Goal: Information Seeking & Learning: Compare options

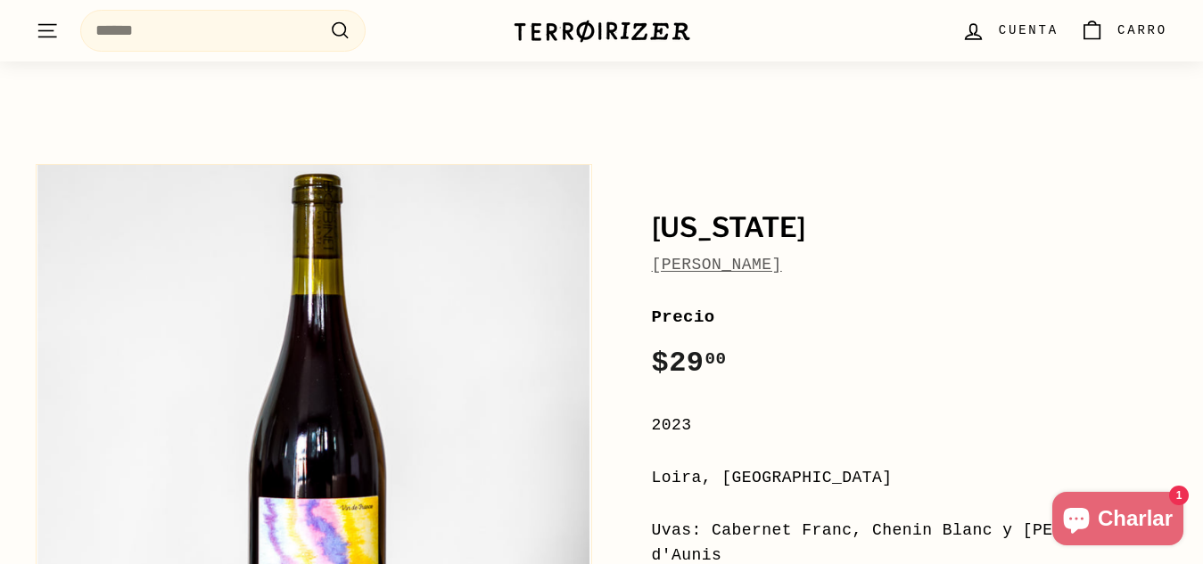
scroll to position [53, 0]
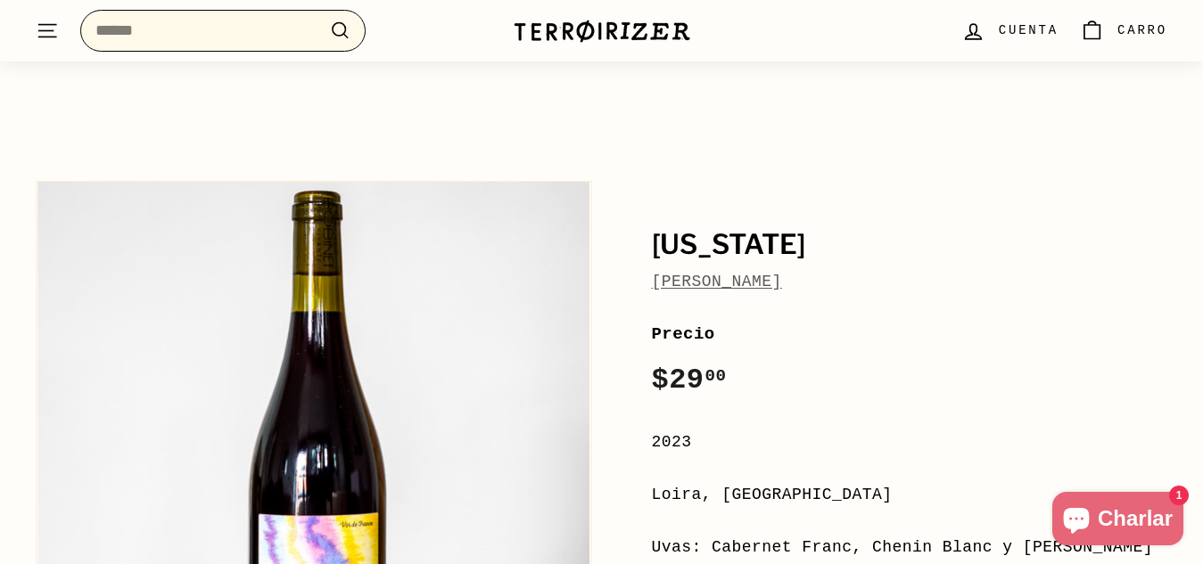
click at [267, 39] on input "Buscar" at bounding box center [222, 31] width 285 height 42
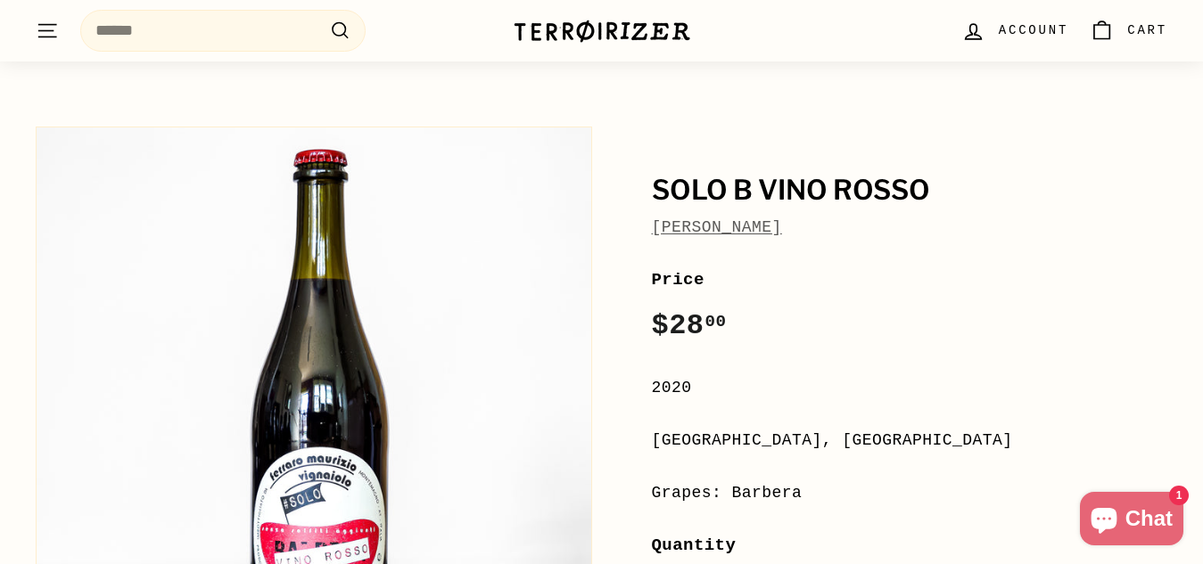
scroll to position [107, 0]
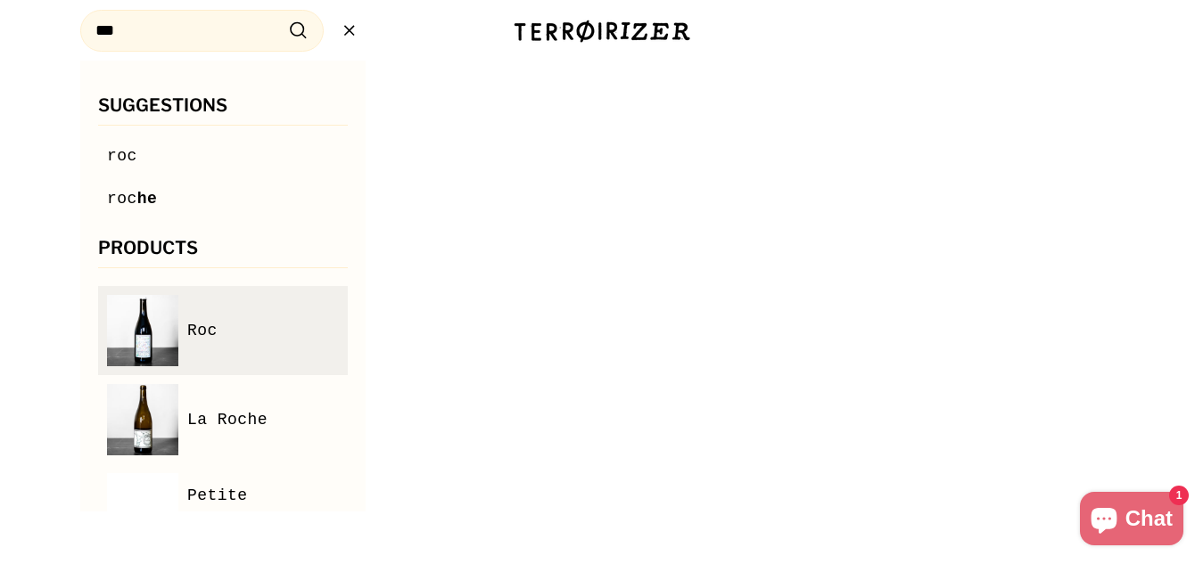
type input "***"
click at [169, 309] on img at bounding box center [142, 330] width 71 height 71
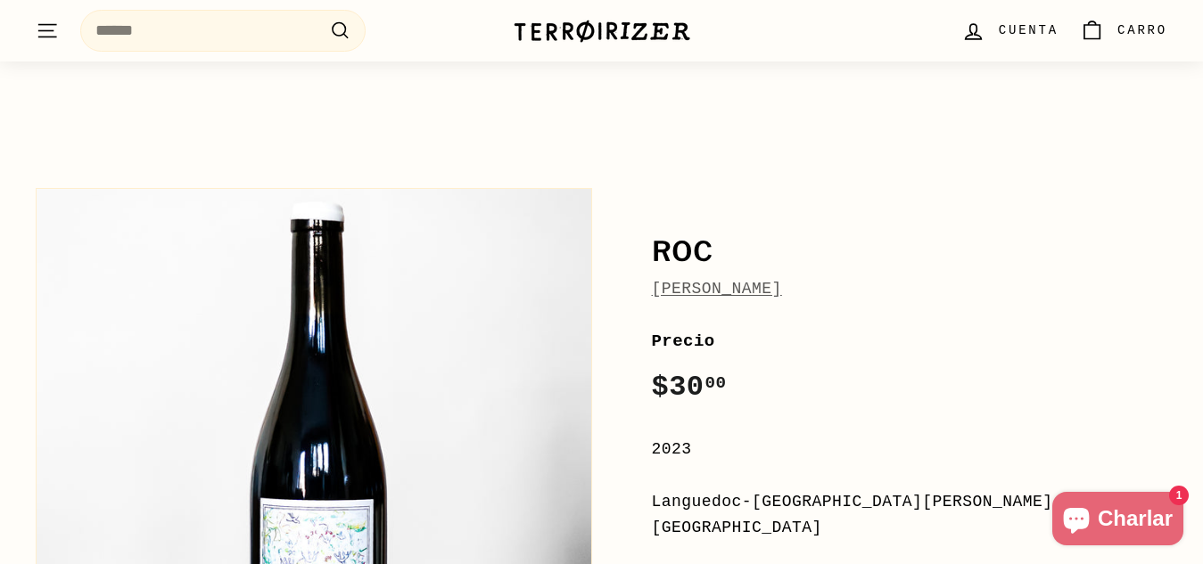
scroll to position [45, 0]
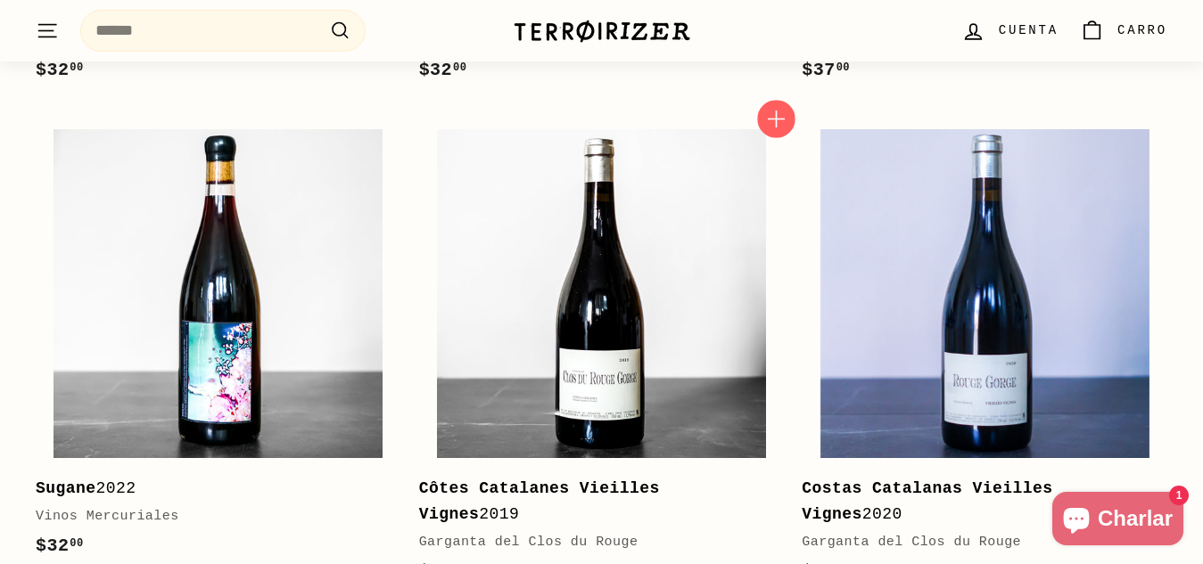
scroll to position [2684, 0]
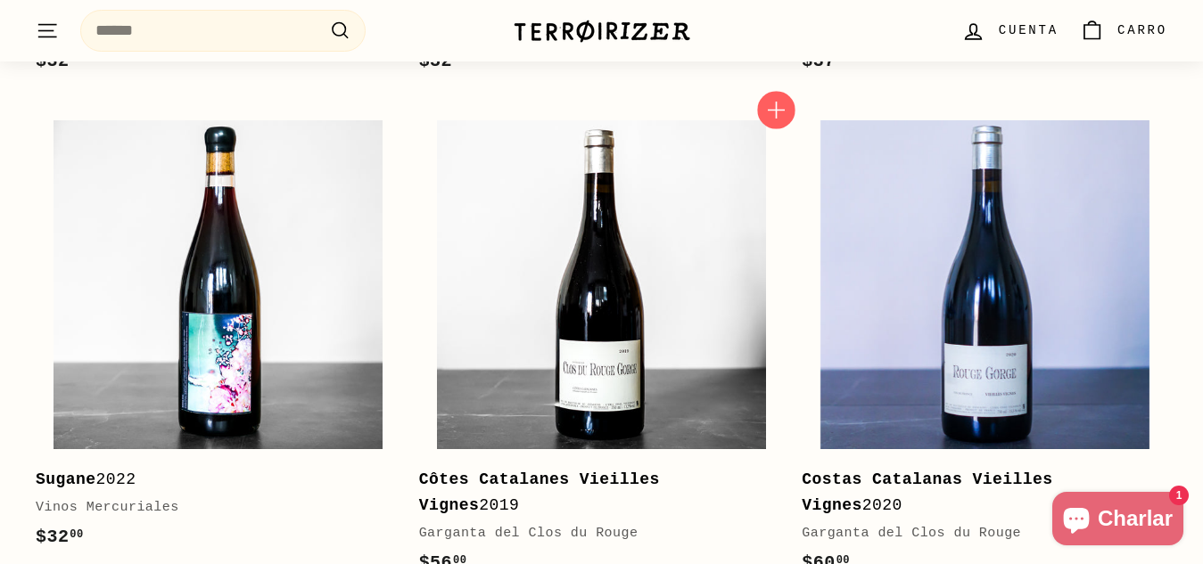
click at [781, 395] on link "Côtes Catalanes Vieilles Vignes 2019 Garganta del Clos du Rouge $56 00 $56.00" at bounding box center [602, 349] width 366 height 493
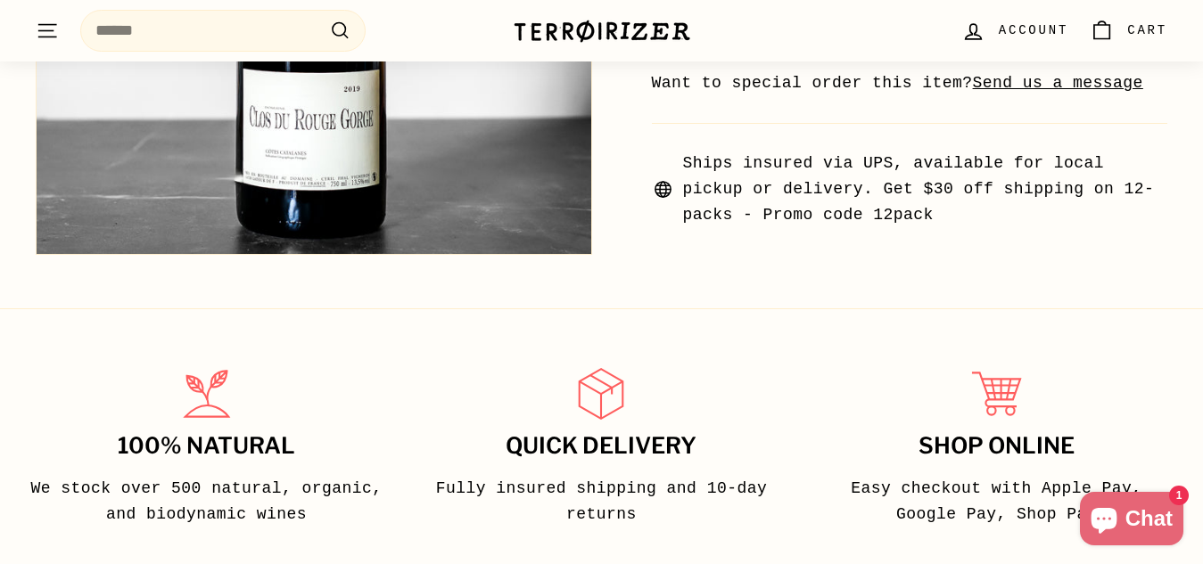
scroll to position [669, 0]
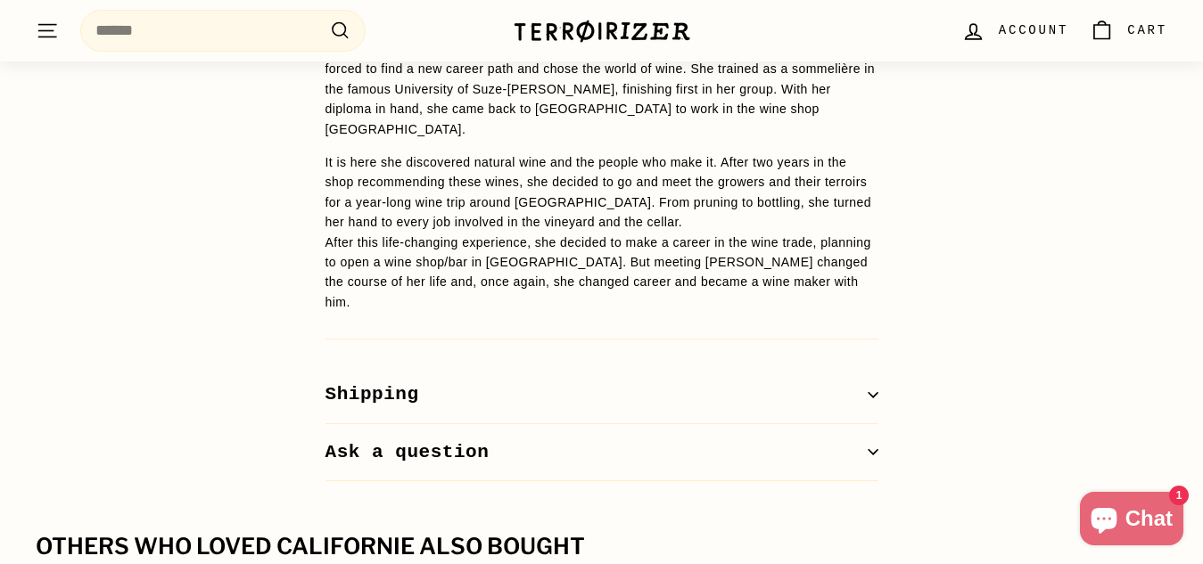
scroll to position [1750, 0]
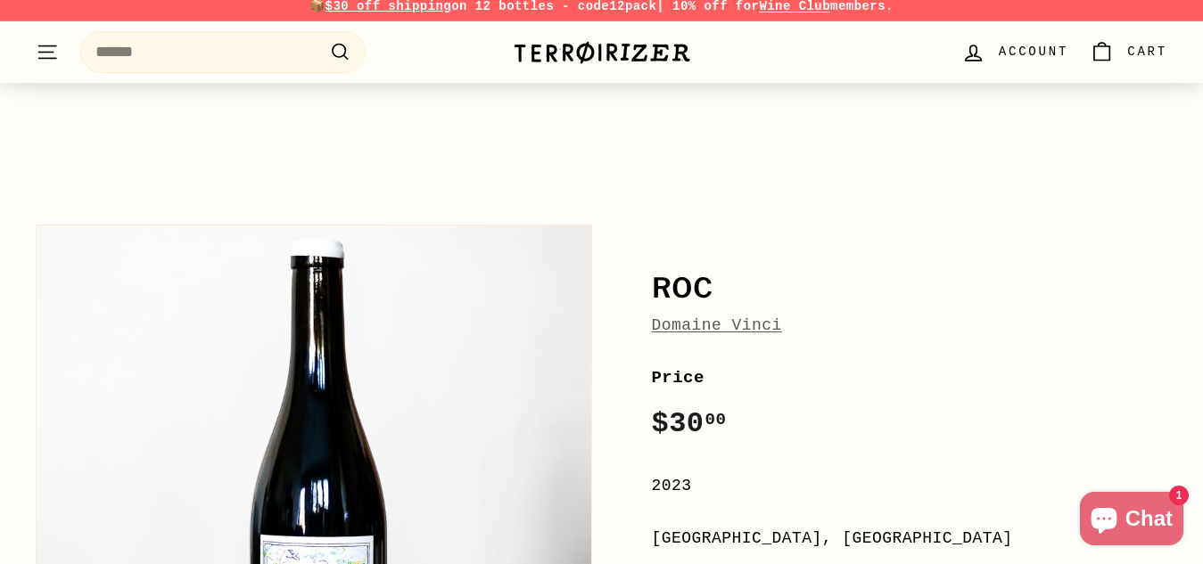
scroll to position [187, 0]
